Goal: Task Accomplishment & Management: Complete application form

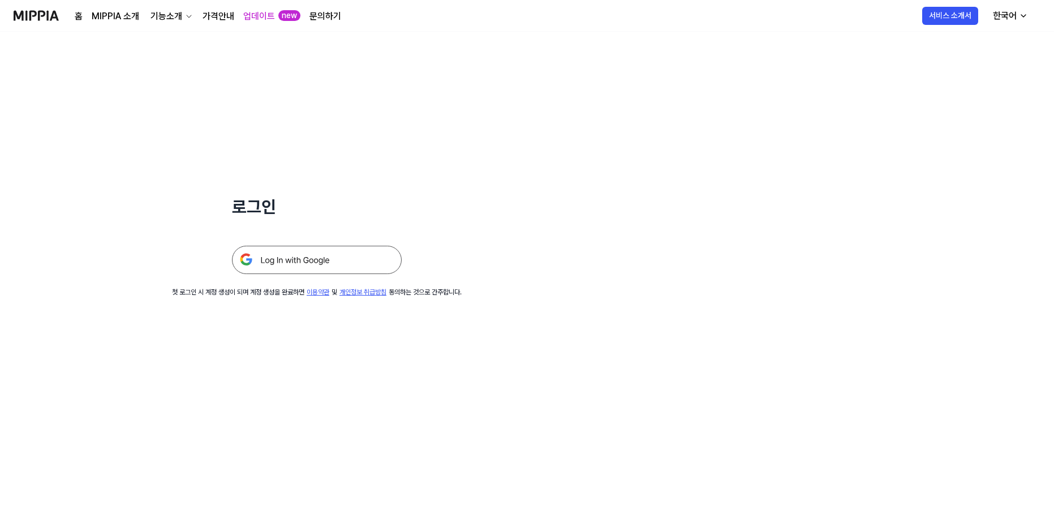
click at [267, 265] on img at bounding box center [317, 260] width 170 height 28
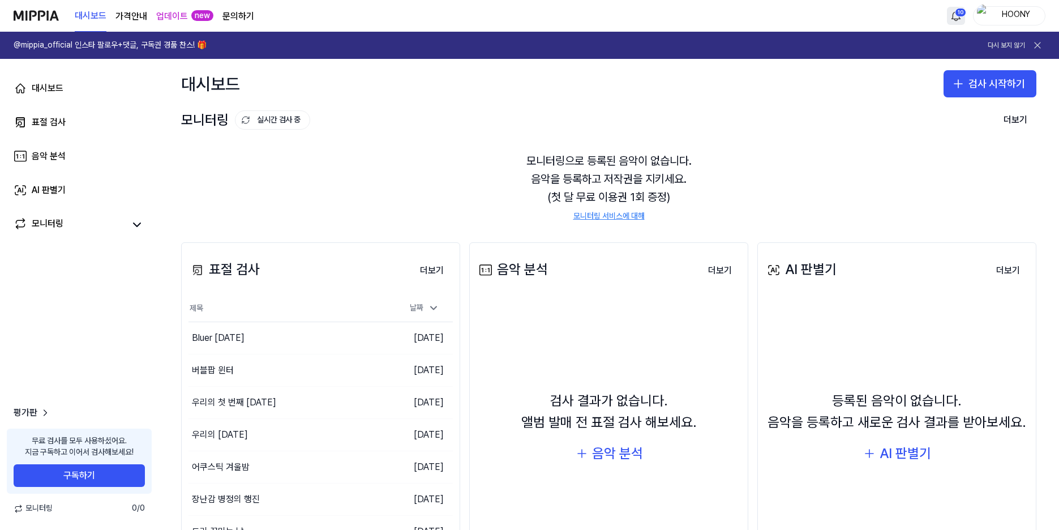
click at [961, 18] on html "대시보드 가격안내 업데이트 new 문의하기 10 HOONY @mippia_official 인스타 팔로우+댓글, 구독권 경품 찬스! 🎁 다시 보…" at bounding box center [529, 265] width 1059 height 530
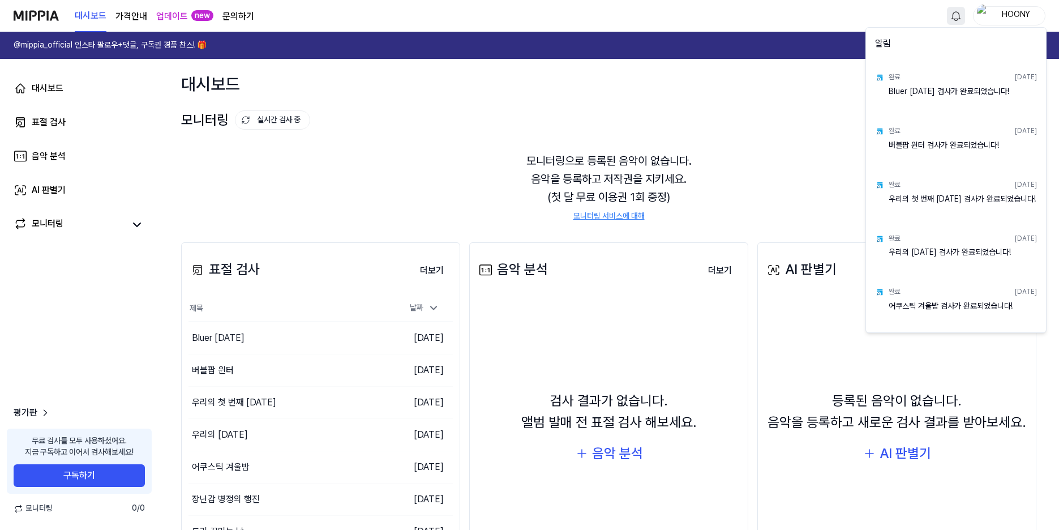
click at [727, 139] on html "대시보드 가격안내 업데이트 new 문의하기 HOONY @mippia_official 인스타 팔로우+댓글, 구독권 경품 찬스! 🎁 다시 보지 않…" at bounding box center [529, 265] width 1059 height 530
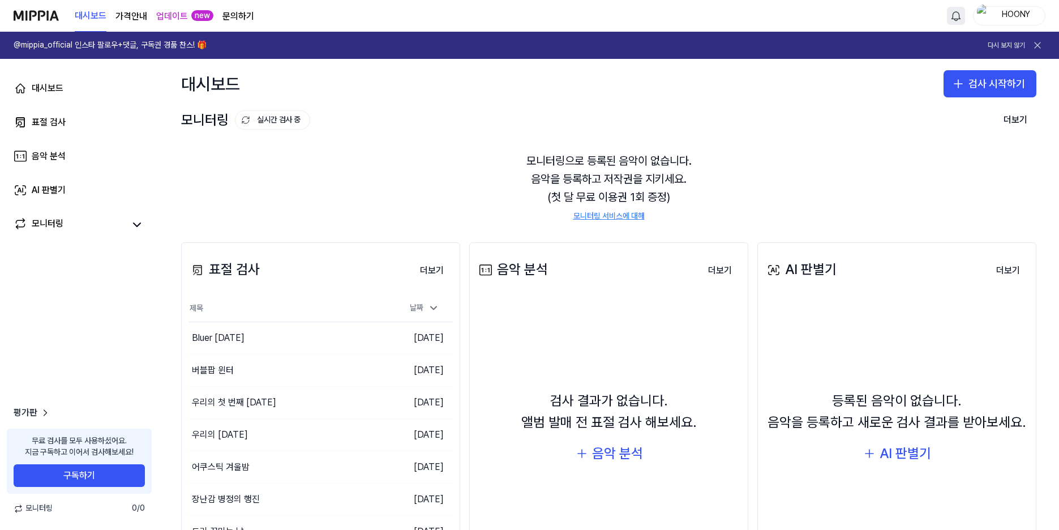
click at [1011, 15] on div "HOONY" at bounding box center [1016, 15] width 44 height 12
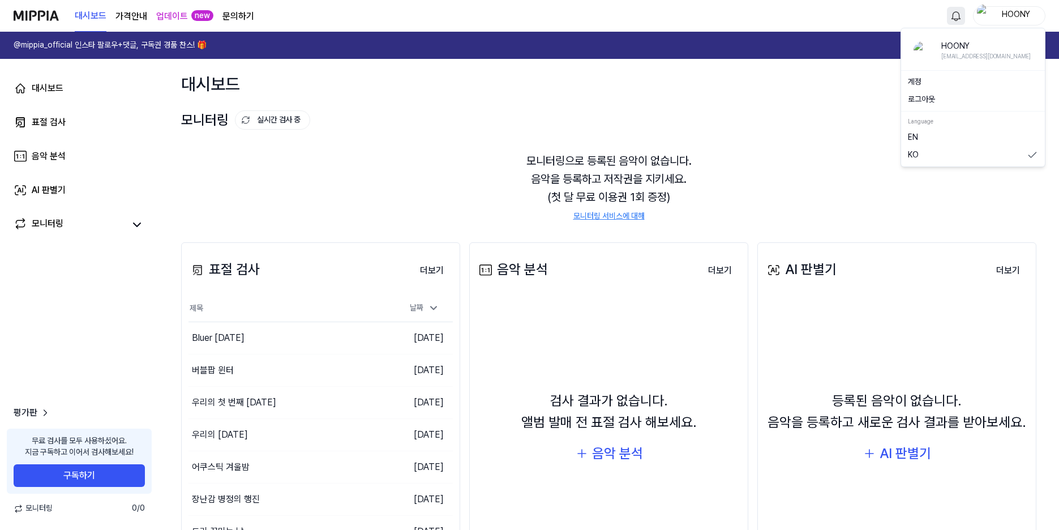
click at [660, 93] on div "대시보드 검사 시작하기" at bounding box center [608, 84] width 900 height 50
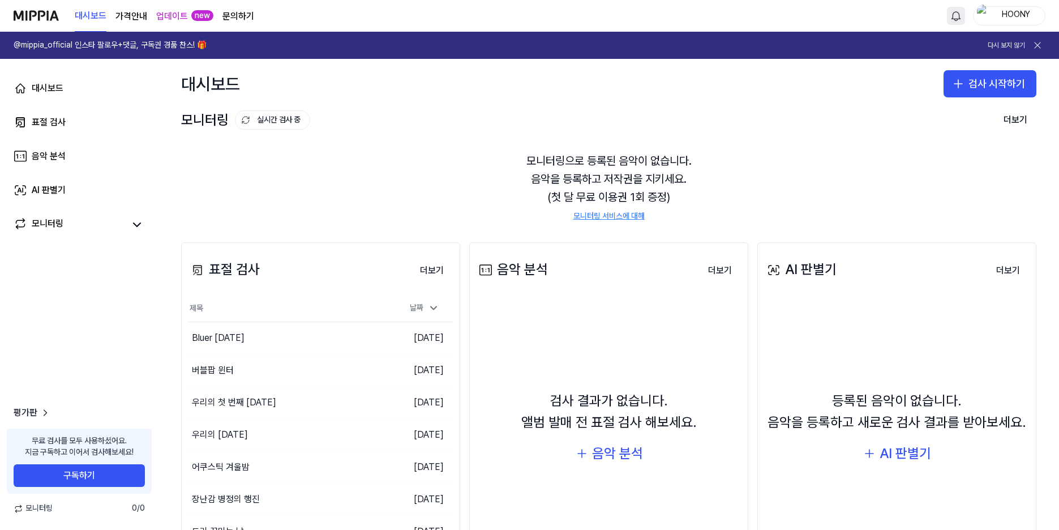
click at [242, 18] on link "문의하기" at bounding box center [238, 17] width 32 height 14
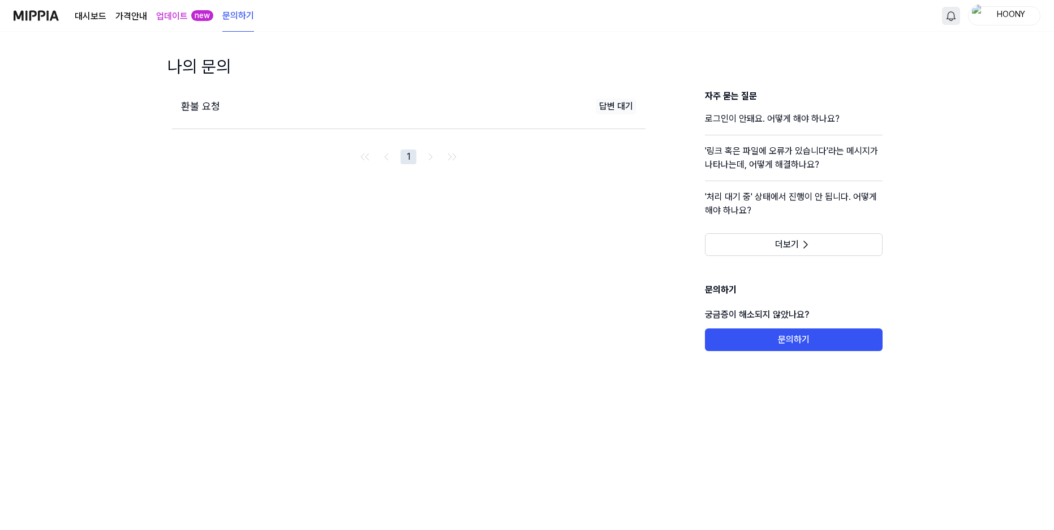
click at [603, 106] on div "답변 대기" at bounding box center [616, 106] width 41 height 16
click at [217, 107] on span "환불 요청" at bounding box center [200, 106] width 39 height 12
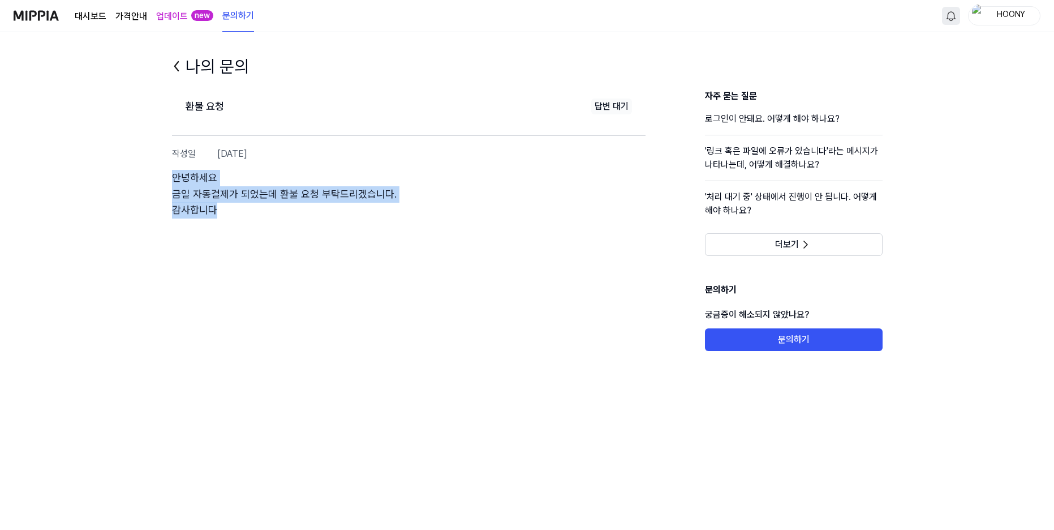
drag, startPoint x: 236, startPoint y: 210, endPoint x: 241, endPoint y: 192, distance: 18.3
click at [161, 175] on div "환불 요청 답변 대기 작성일 [DATE] 안녕하세요 금일 자동결제가 되었는데 환불 요청 부탁드리겠습니다. 감사합니다 자주 묻는 질문 로그인이 …" at bounding box center [527, 244] width 756 height 310
copy p "안녕하세요 금일 자동결제가 되었는데 환불 요청 부탁드리겠습니다. 감사합니다"
click at [557, 294] on div "환불 요청 답변 대기 작성일 [DATE] 안녕하세요 금일 자동결제가 되었는데 환불 요청 부탁드리겠습니다. 감사합니다" at bounding box center [409, 219] width 474 height 261
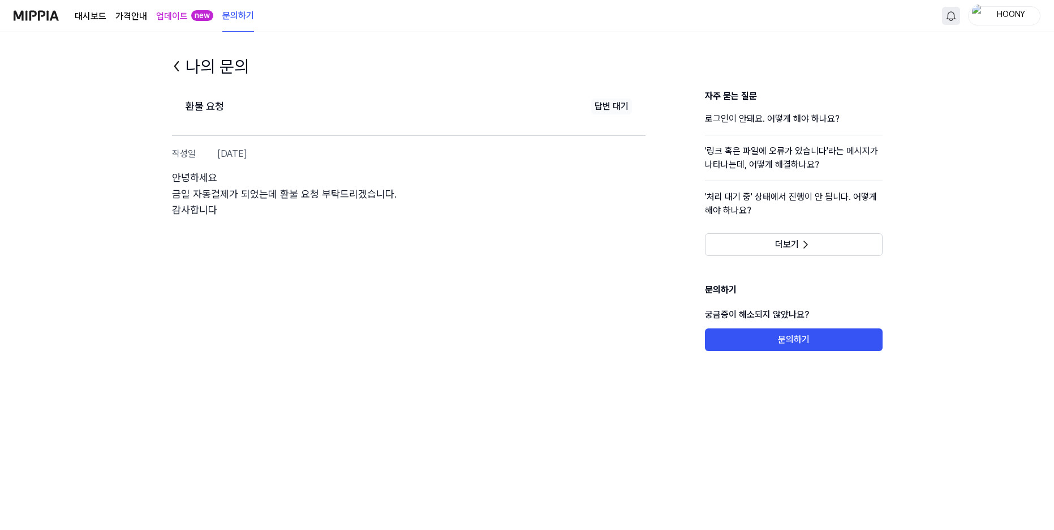
click at [89, 18] on link "대시보드" at bounding box center [91, 17] width 32 height 14
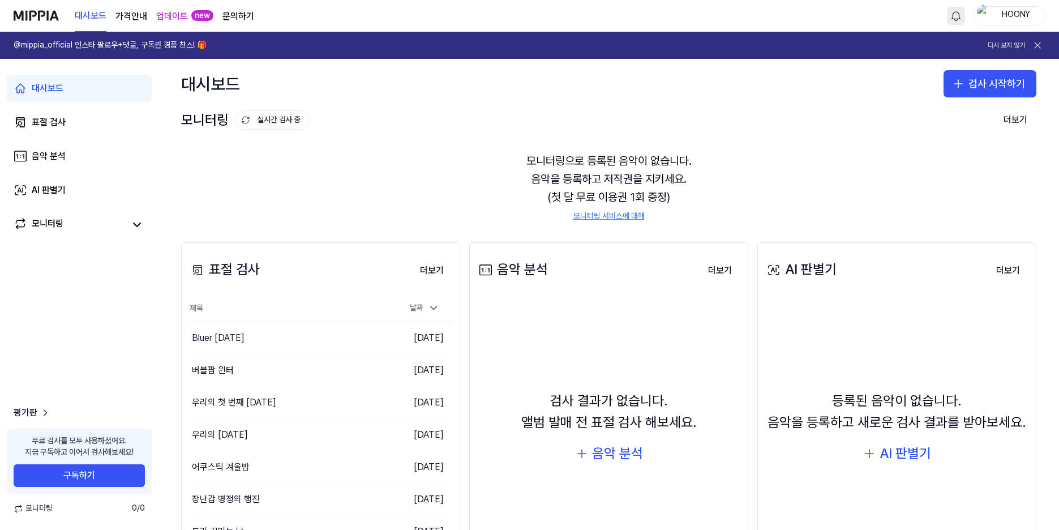
click at [126, 11] on page\) "가격안내" at bounding box center [131, 17] width 32 height 14
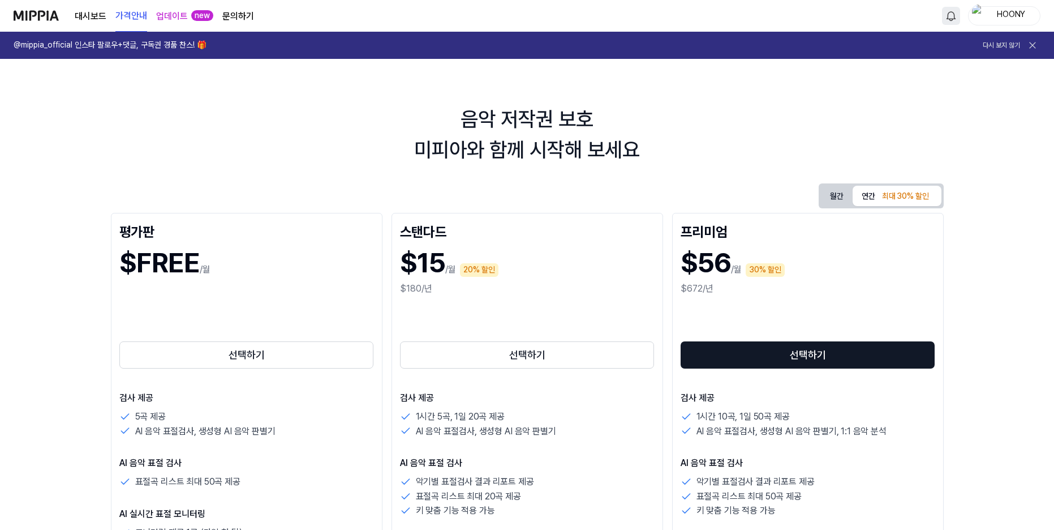
click at [171, 12] on link "업데이트" at bounding box center [172, 17] width 32 height 14
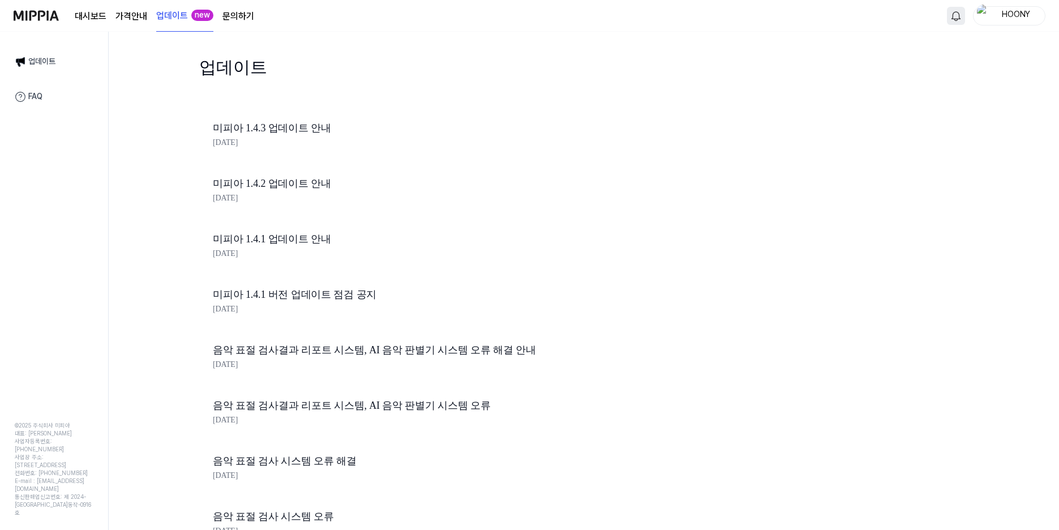
click at [238, 11] on link "문의하기" at bounding box center [238, 17] width 32 height 14
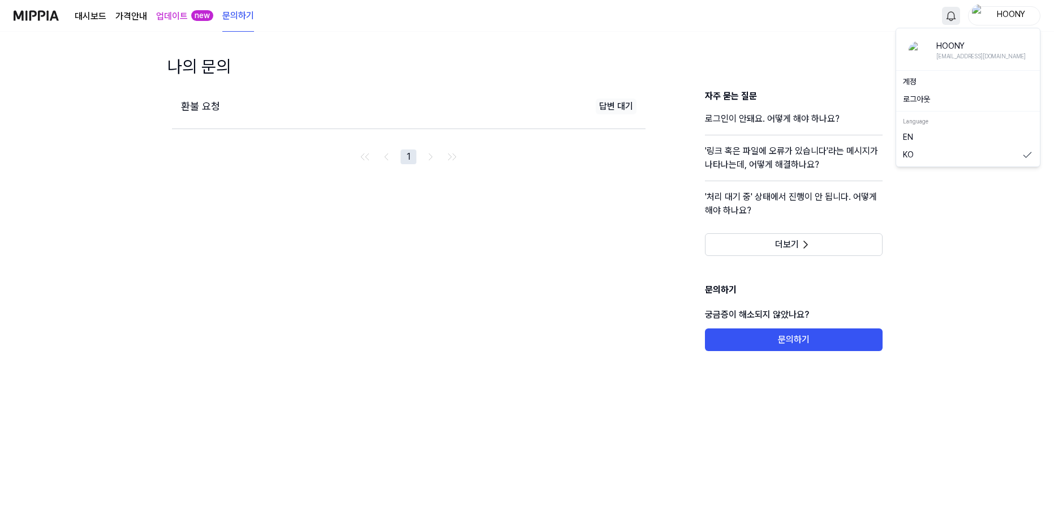
click at [993, 15] on div "HOONY" at bounding box center [1011, 15] width 44 height 12
click at [943, 82] on link "계정" at bounding box center [968, 81] width 130 height 11
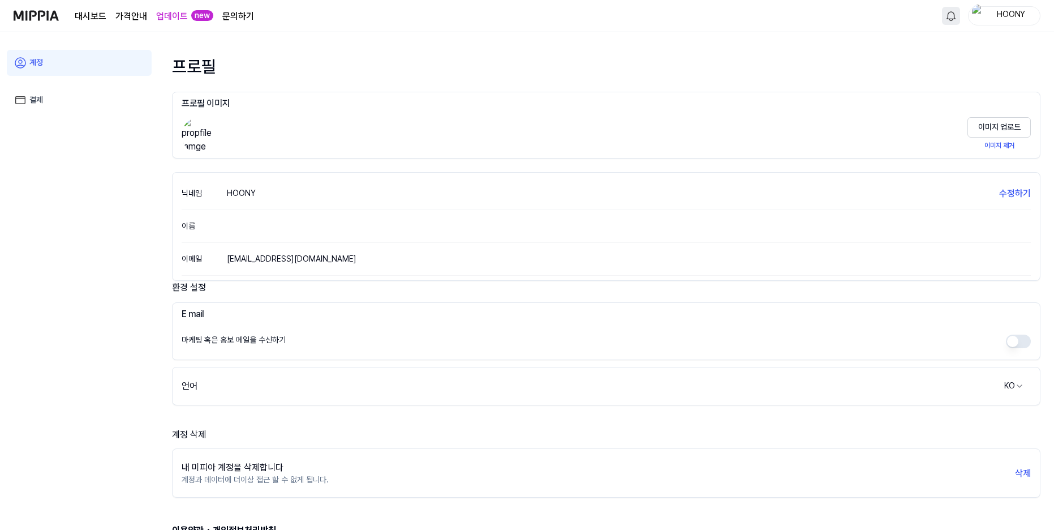
click at [63, 102] on link "결제" at bounding box center [79, 100] width 145 height 26
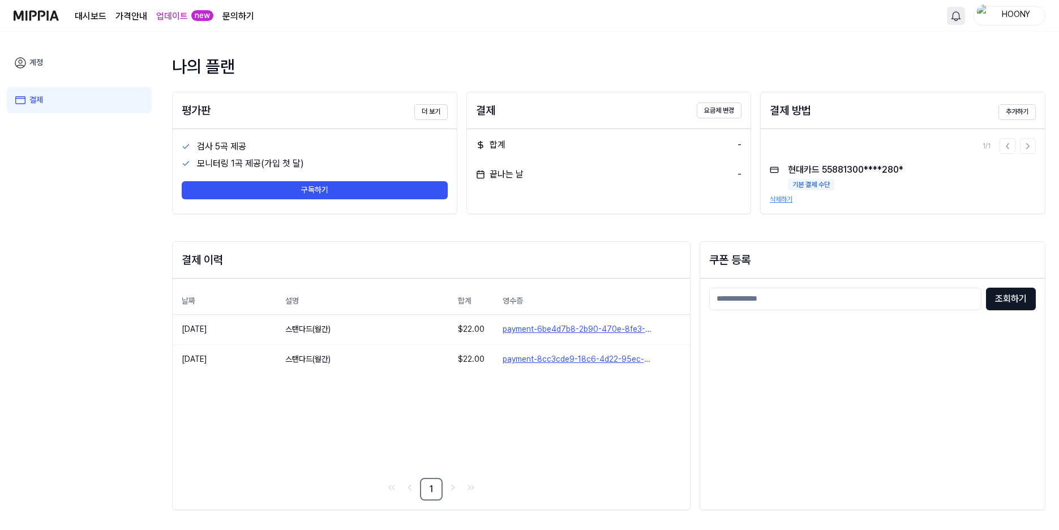
click at [246, 17] on link "문의하기" at bounding box center [238, 17] width 32 height 14
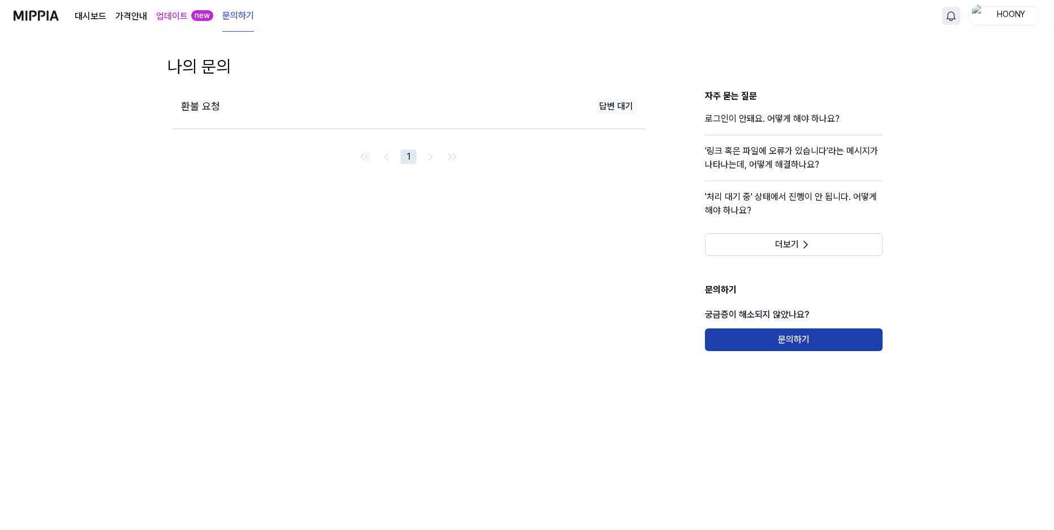
click at [780, 338] on button "문의하기" at bounding box center [794, 339] width 178 height 23
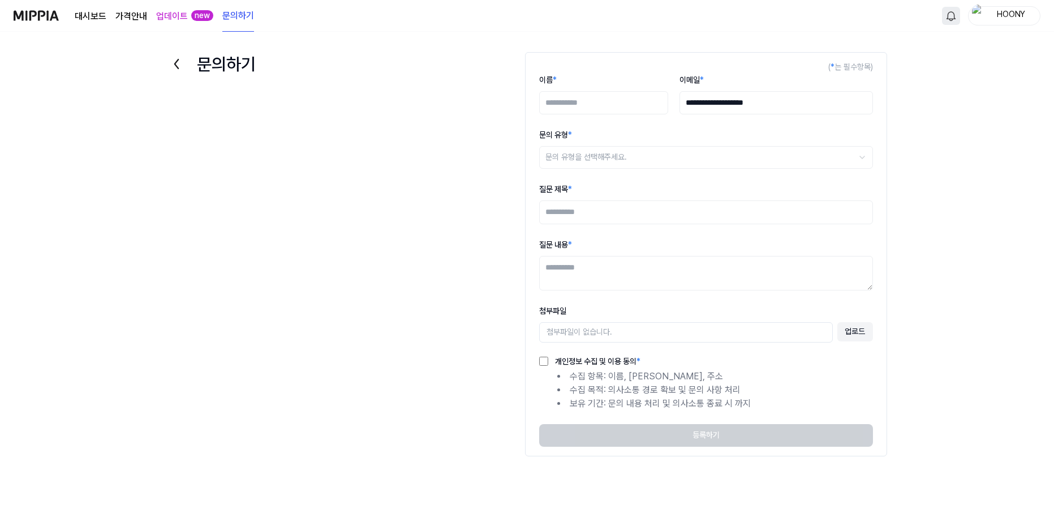
drag, startPoint x: 933, startPoint y: 240, endPoint x: 846, endPoint y: 79, distance: 183.3
click at [933, 242] on div "**********" at bounding box center [527, 292] width 1054 height 498
